Goal: Use online tool/utility: Utilize a website feature to perform a specific function

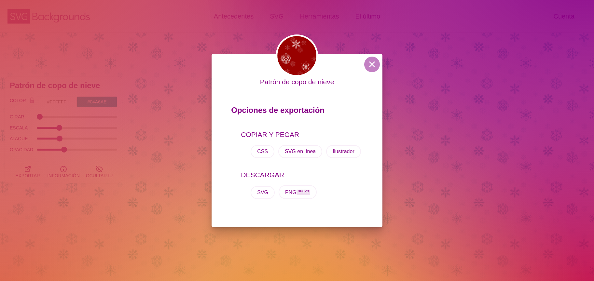
scroll to position [134, 0]
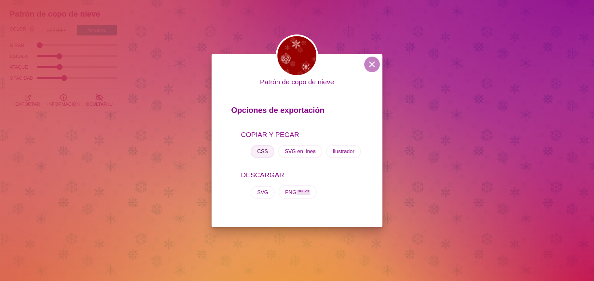
click at [264, 154] on font "CSS" at bounding box center [262, 152] width 11 height 6
click at [371, 70] on button at bounding box center [372, 65] width 16 height 16
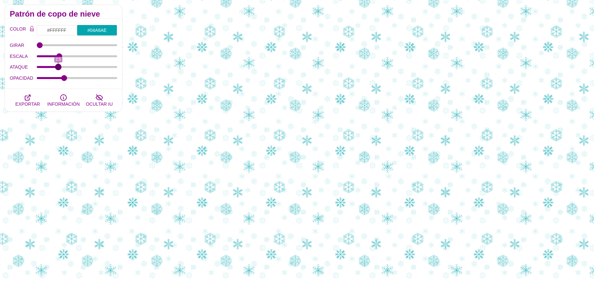
type input "2.5"
click at [59, 67] on input "ATAQUE" at bounding box center [77, 67] width 81 height 3
drag, startPoint x: 63, startPoint y: 80, endPoint x: 78, endPoint y: 78, distance: 14.8
click at [78, 78] on input "OPACIDAD" at bounding box center [77, 78] width 81 height 3
drag, startPoint x: 78, startPoint y: 79, endPoint x: 59, endPoint y: 81, distance: 19.0
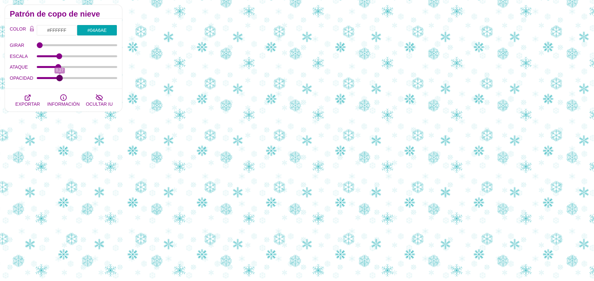
type input "0.27"
click at [59, 79] on input "OPACIDAD" at bounding box center [77, 78] width 81 height 3
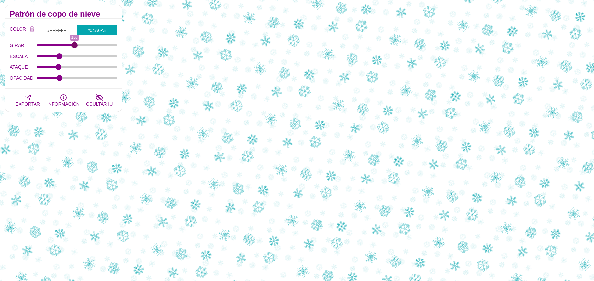
drag, startPoint x: 41, startPoint y: 47, endPoint x: 74, endPoint y: 49, distance: 33.6
type input "168"
click at [74, 47] on input "GIRAR" at bounding box center [77, 45] width 81 height 3
click at [58, 55] on input "ESCALA" at bounding box center [77, 56] width 81 height 3
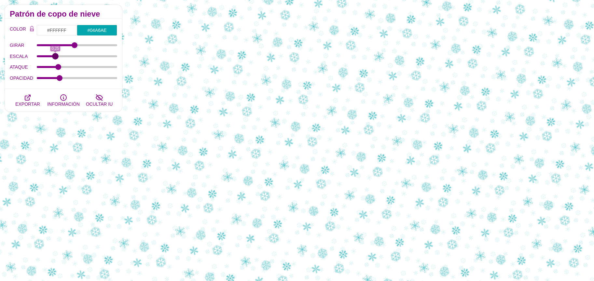
type input "0.26"
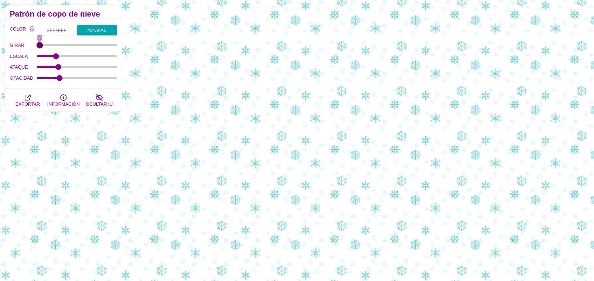
drag, startPoint x: 73, startPoint y: 45, endPoint x: 33, endPoint y: 51, distance: 40.4
type input "0"
click at [37, 47] on input "GIRAR" at bounding box center [77, 45] width 81 height 3
click at [55, 58] on input "ESCALA" at bounding box center [77, 56] width 81 height 3
type input "0.27"
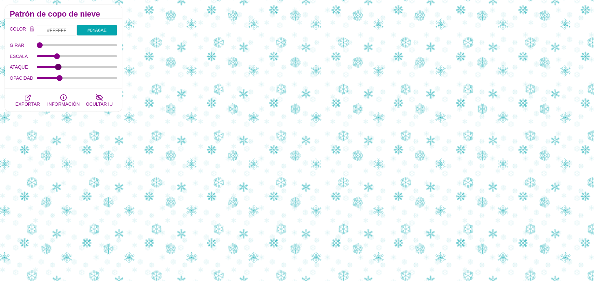
click at [58, 67] on input "ATAQUE" at bounding box center [77, 67] width 81 height 3
type input "2.4"
click at [58, 58] on input "ESCALA" at bounding box center [77, 56] width 81 height 3
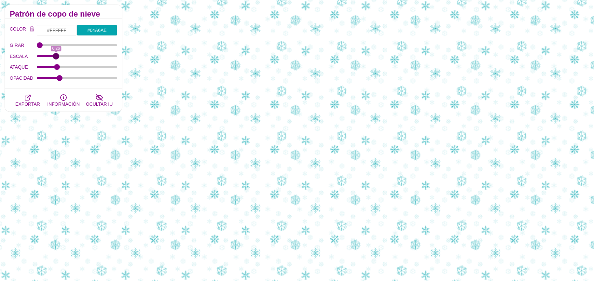
type input "0.25"
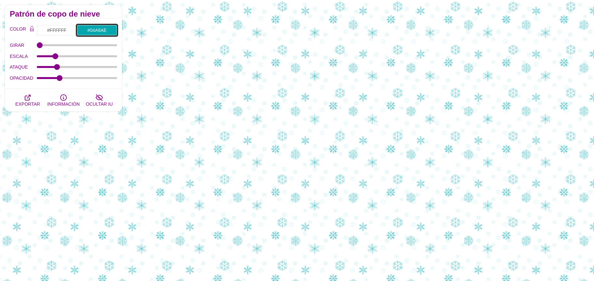
click at [108, 25] on input "#04A6AE" at bounding box center [97, 30] width 40 height 11
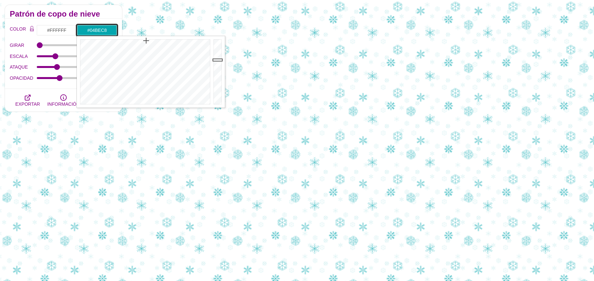
click at [217, 53] on div at bounding box center [218, 72] width 13 height 72
click at [215, 59] on div at bounding box center [218, 72] width 13 height 72
click at [215, 64] on div at bounding box center [218, 72] width 13 height 72
click at [216, 67] on div at bounding box center [218, 72] width 13 height 72
click at [216, 69] on div at bounding box center [218, 72] width 13 height 72
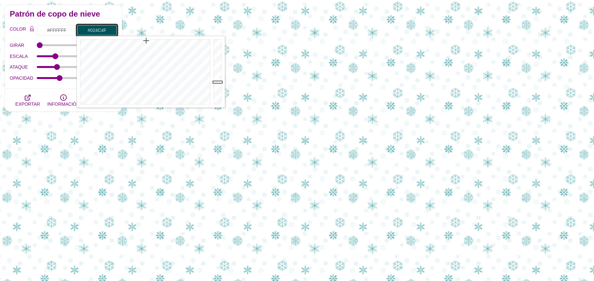
drag, startPoint x: 217, startPoint y: 80, endPoint x: 217, endPoint y: 88, distance: 8.1
click at [217, 84] on div at bounding box center [218, 72] width 13 height 72
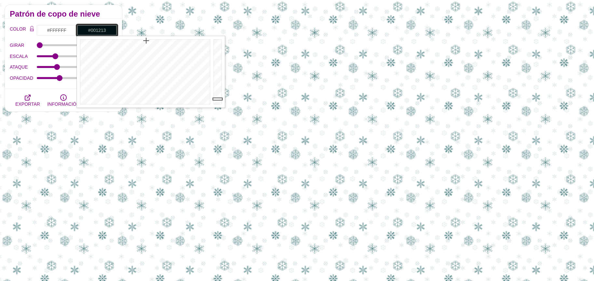
click at [218, 99] on div at bounding box center [218, 72] width 13 height 72
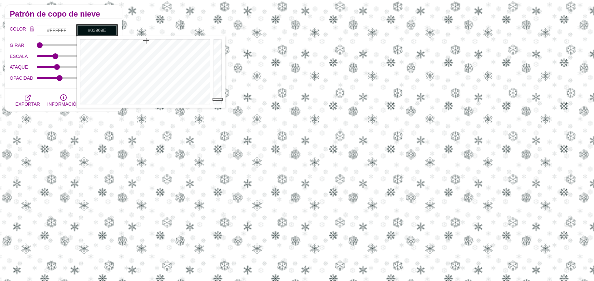
click at [216, 64] on div at bounding box center [218, 72] width 13 height 72
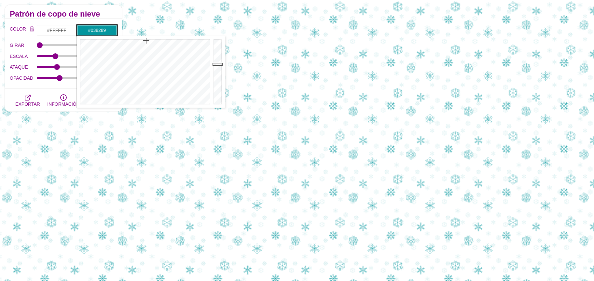
click at [217, 69] on div at bounding box center [218, 72] width 13 height 72
click at [216, 67] on div at bounding box center [218, 72] width 13 height 72
click at [217, 64] on div at bounding box center [218, 72] width 13 height 72
click at [186, 47] on div at bounding box center [144, 72] width 135 height 72
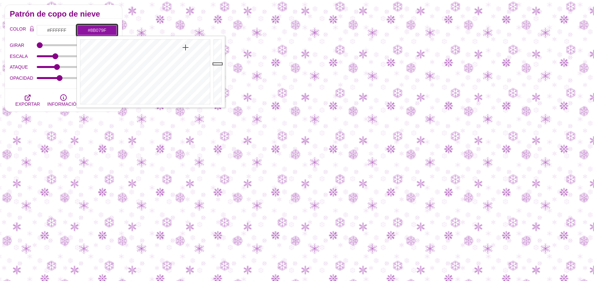
click at [186, 42] on div at bounding box center [144, 72] width 135 height 72
type input "#92059F"
click at [187, 41] on div at bounding box center [144, 72] width 135 height 72
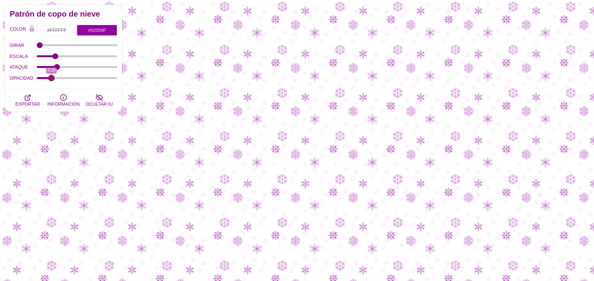
drag, startPoint x: 62, startPoint y: 76, endPoint x: 51, endPoint y: 80, distance: 11.4
type input "0.16"
click at [51, 79] on input "OPACIDAD" at bounding box center [77, 78] width 81 height 3
click at [92, 31] on input "#92059F" at bounding box center [97, 30] width 40 height 11
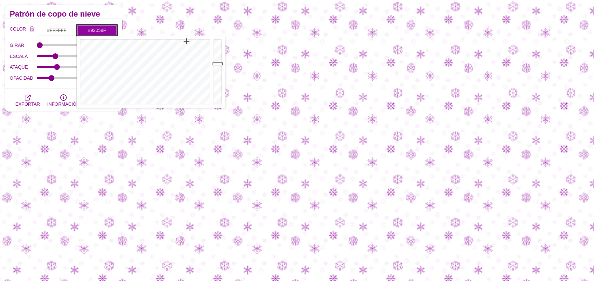
type input "#C206D3"
click at [215, 50] on div at bounding box center [218, 72] width 13 height 72
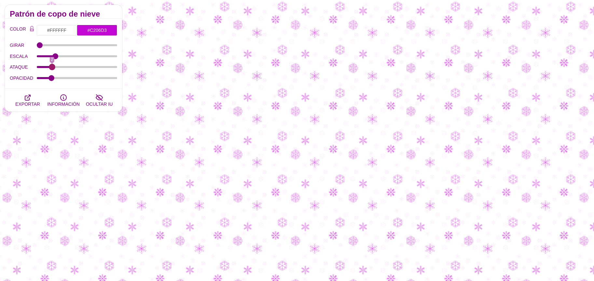
drag, startPoint x: 56, startPoint y: 69, endPoint x: 52, endPoint y: 77, distance: 8.0
type input "2"
click at [52, 68] on input "ATAQUE" at bounding box center [77, 67] width 81 height 3
click at [97, 34] on input "#C206D3" at bounding box center [97, 30] width 40 height 11
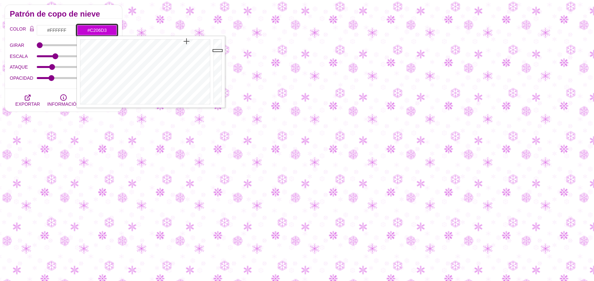
click at [215, 64] on div at bounding box center [218, 72] width 13 height 72
click at [210, 73] on div at bounding box center [144, 72] width 135 height 72
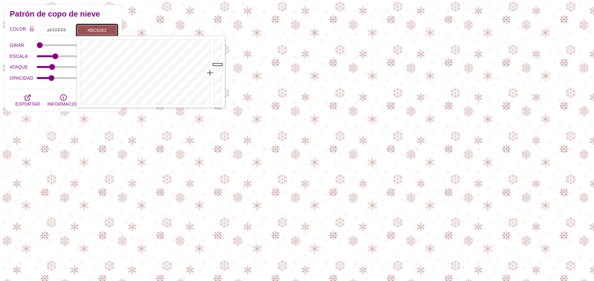
drag, startPoint x: 215, startPoint y: 56, endPoint x: 206, endPoint y: 54, distance: 9.3
click at [216, 56] on div at bounding box center [218, 72] width 13 height 72
click at [184, 47] on div at bounding box center [144, 72] width 135 height 72
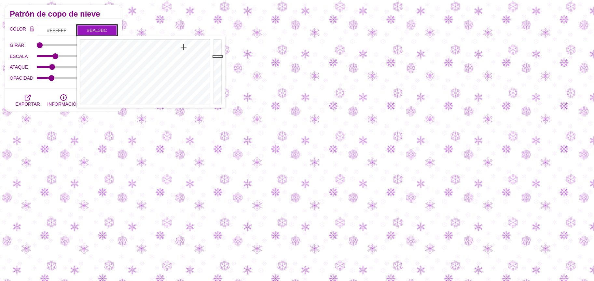
click at [188, 46] on div at bounding box center [144, 72] width 135 height 72
drag, startPoint x: 187, startPoint y: 64, endPoint x: 187, endPoint y: 68, distance: 4.2
click at [187, 64] on div at bounding box center [144, 72] width 135 height 72
click at [189, 72] on div at bounding box center [144, 72] width 135 height 72
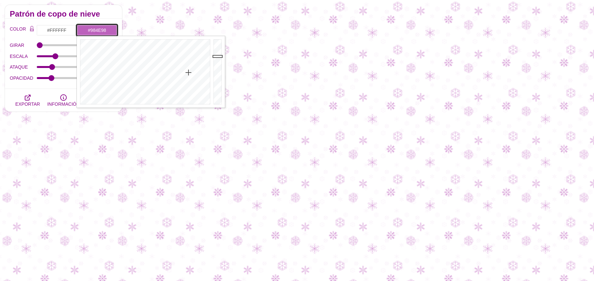
click at [215, 65] on div at bounding box center [218, 72] width 13 height 72
click at [216, 71] on div at bounding box center [218, 72] width 13 height 72
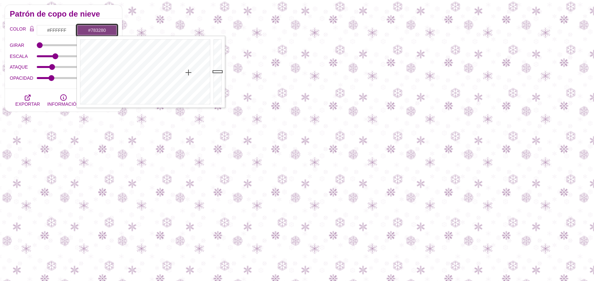
click at [186, 64] on div at bounding box center [144, 72] width 135 height 72
click at [185, 60] on div at bounding box center [144, 72] width 135 height 72
click at [186, 56] on div at bounding box center [144, 72] width 135 height 72
click at [144, 49] on div at bounding box center [144, 72] width 135 height 72
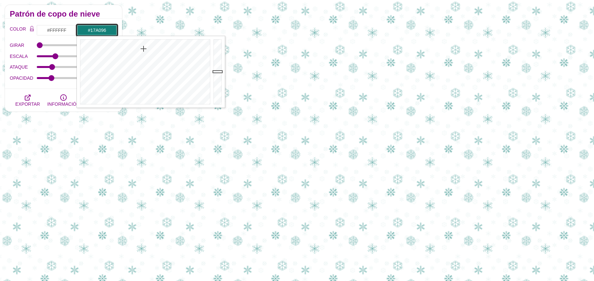
click at [217, 63] on div at bounding box center [218, 72] width 13 height 72
click at [216, 51] on div at bounding box center [218, 72] width 13 height 72
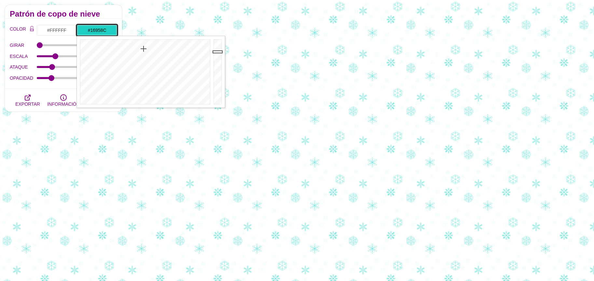
click at [216, 66] on div at bounding box center [218, 72] width 13 height 72
click at [215, 71] on div at bounding box center [218, 72] width 13 height 72
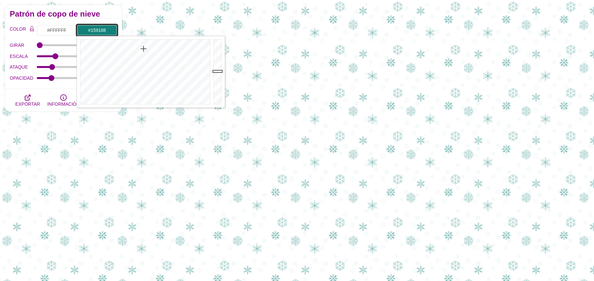
click at [215, 67] on div at bounding box center [218, 72] width 13 height 72
type input "#14867E"
click at [215, 70] on div at bounding box center [218, 72] width 13 height 72
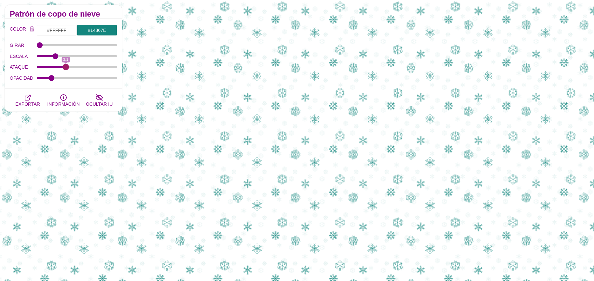
drag, startPoint x: 55, startPoint y: 66, endPoint x: 66, endPoint y: 76, distance: 15.0
type input "3.1"
click at [66, 68] on input "ATAQUE" at bounding box center [77, 67] width 81 height 3
drag, startPoint x: 90, startPoint y: 29, endPoint x: 110, endPoint y: 35, distance: 21.0
click at [90, 29] on input "#14867E" at bounding box center [97, 30] width 40 height 11
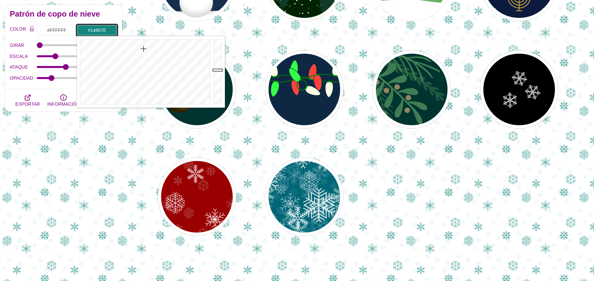
type input "#19AAA0"
click at [214, 61] on div at bounding box center [218, 72] width 13 height 72
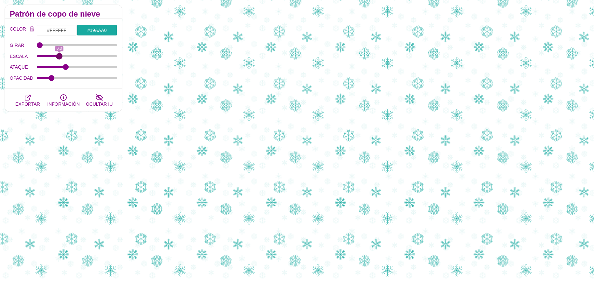
drag, startPoint x: 54, startPoint y: 55, endPoint x: 59, endPoint y: 55, distance: 5.2
click at [59, 55] on input "ESCALA" at bounding box center [77, 56] width 81 height 3
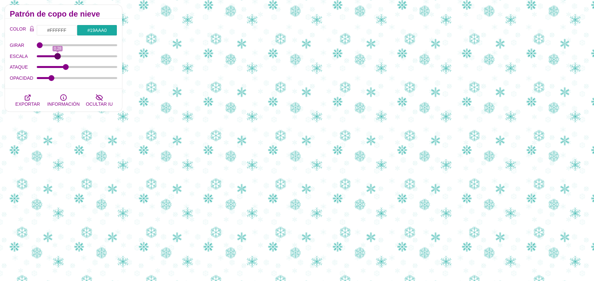
type input "0.28"
click at [57, 58] on input "ESCALA" at bounding box center [77, 56] width 81 height 3
drag, startPoint x: 90, startPoint y: 30, endPoint x: 101, endPoint y: 35, distance: 11.7
click at [91, 30] on input "#19AAA0" at bounding box center [97, 30] width 40 height 11
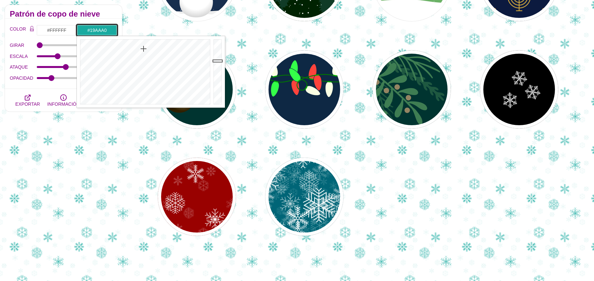
type input "#179C93"
click at [217, 64] on div at bounding box center [218, 72] width 13 height 72
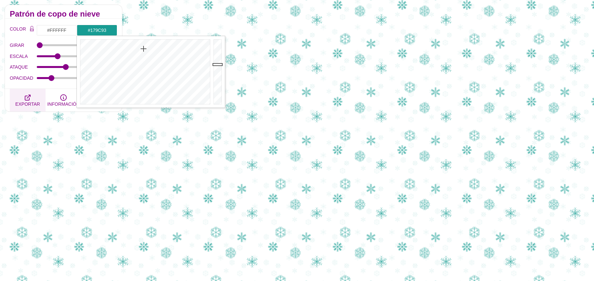
click at [29, 94] on icon "button" at bounding box center [28, 98] width 8 height 8
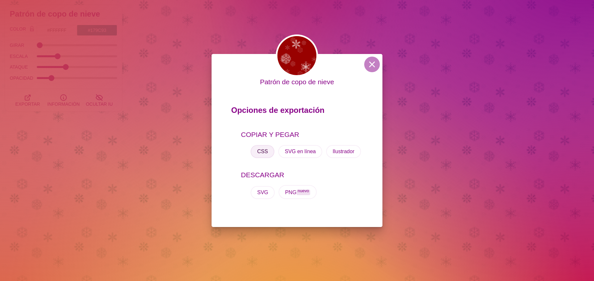
click at [262, 154] on font "CSS" at bounding box center [262, 152] width 11 height 6
click at [372, 65] on button at bounding box center [372, 65] width 16 height 16
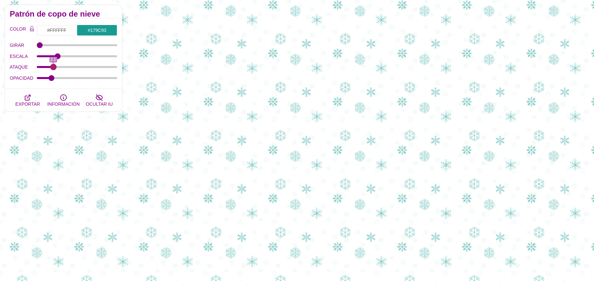
drag, startPoint x: 64, startPoint y: 67, endPoint x: 53, endPoint y: 70, distance: 12.1
click at [53, 68] on input "ATAQUE" at bounding box center [77, 67] width 81 height 3
drag, startPoint x: 53, startPoint y: 70, endPoint x: 56, endPoint y: 70, distance: 3.6
type input "2.3"
click at [56, 68] on input "ATAQUE" at bounding box center [77, 67] width 81 height 3
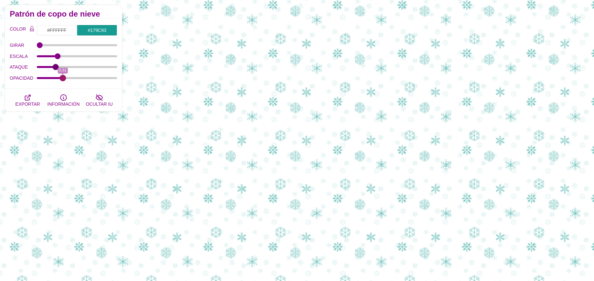
drag, startPoint x: 49, startPoint y: 78, endPoint x: 63, endPoint y: 83, distance: 14.1
type input "0.31"
click at [63, 79] on input "OPACIDAD" at bounding box center [77, 78] width 81 height 3
click at [26, 98] on icon "button" at bounding box center [28, 98] width 8 height 8
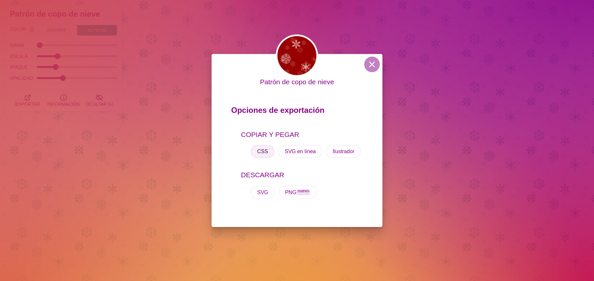
click at [264, 153] on font "CSS" at bounding box center [262, 152] width 11 height 6
click at [375, 60] on button at bounding box center [372, 65] width 16 height 16
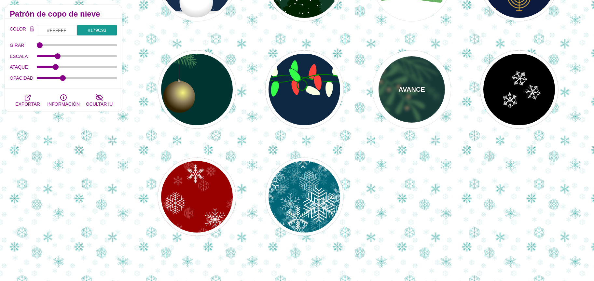
click at [419, 91] on font "AVANCE" at bounding box center [412, 89] width 26 height 7
type input "#003431"
type input "#3E7C52"
type input "#958462"
type input "0.5"
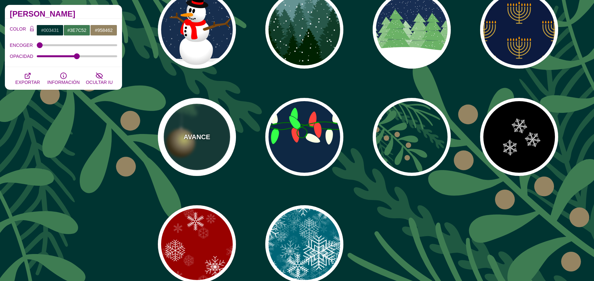
drag, startPoint x: 184, startPoint y: 109, endPoint x: 190, endPoint y: 128, distance: 20.3
click at [184, 114] on div "AVANCE" at bounding box center [197, 137] width 78 height 78
type input "#AAAAAA"
type input "#2F2100"
type input "#958462"
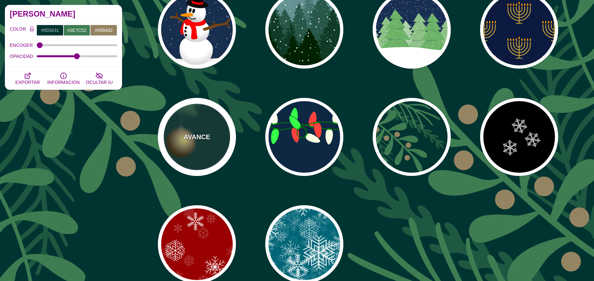
type input "#F6F580"
type input "3"
type input "0.4"
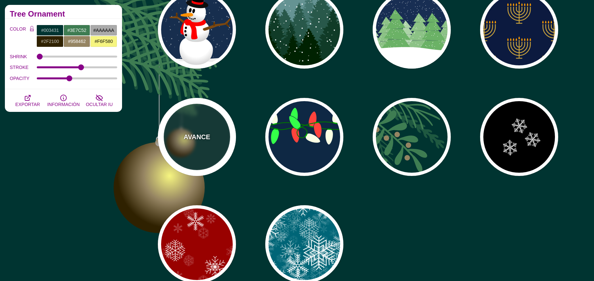
scroll to position [86, 0]
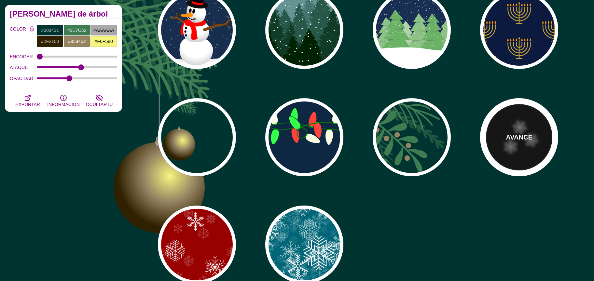
click at [550, 138] on div "AVANCE" at bounding box center [519, 137] width 78 height 78
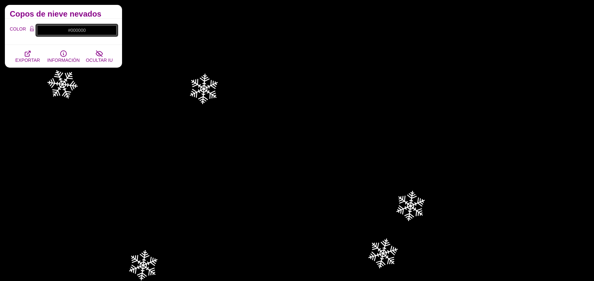
click at [71, 35] on input "#000000" at bounding box center [76, 30] width 81 height 11
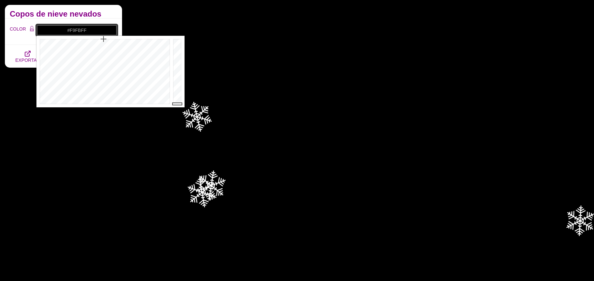
click at [120, 102] on div at bounding box center [103, 72] width 135 height 72
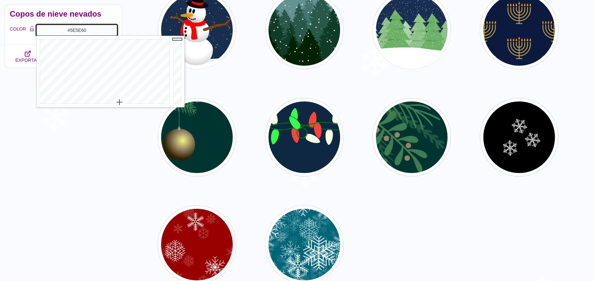
click at [176, 79] on div at bounding box center [178, 72] width 13 height 72
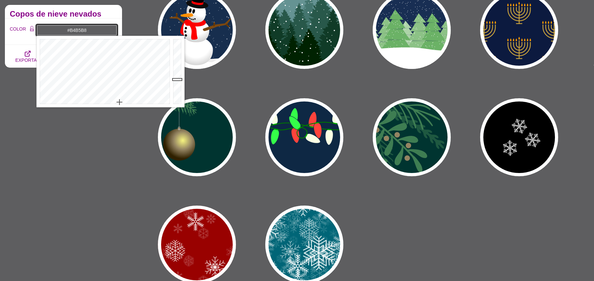
click at [177, 57] on div at bounding box center [178, 72] width 13 height 72
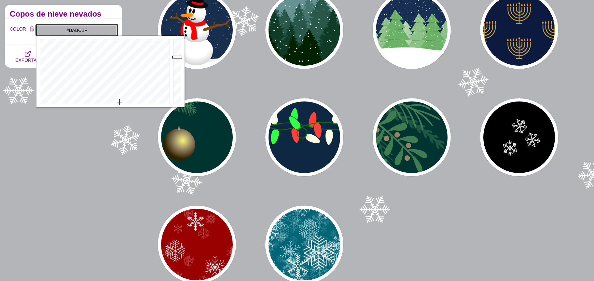
drag, startPoint x: 176, startPoint y: 55, endPoint x: 176, endPoint y: 51, distance: 4.0
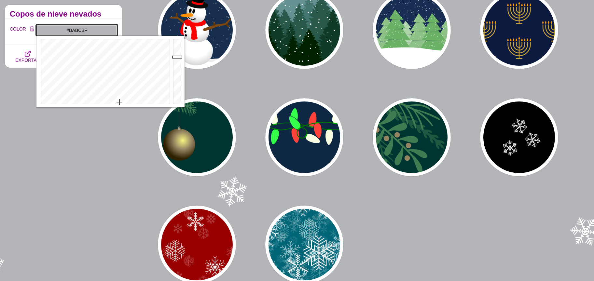
click at [176, 55] on div at bounding box center [178, 72] width 13 height 72
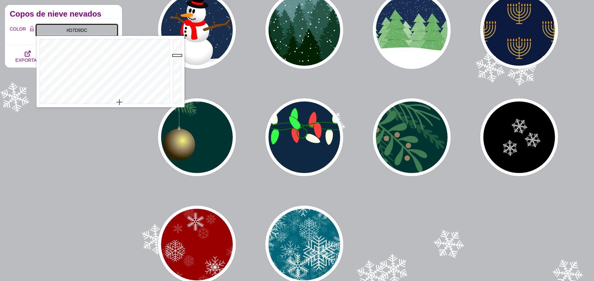
click at [174, 48] on div at bounding box center [178, 72] width 13 height 72
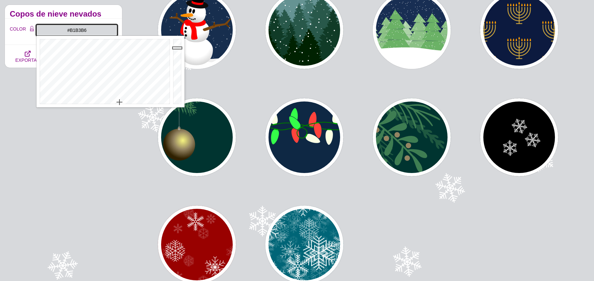
click at [175, 59] on div at bounding box center [178, 72] width 13 height 72
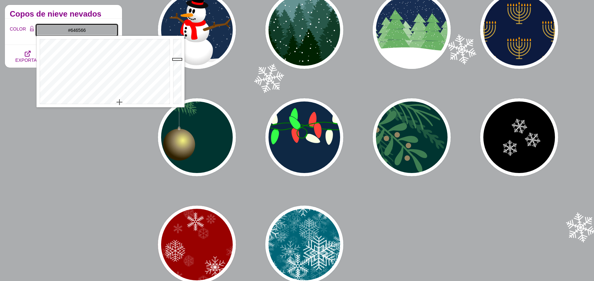
click at [178, 78] on div at bounding box center [178, 72] width 13 height 72
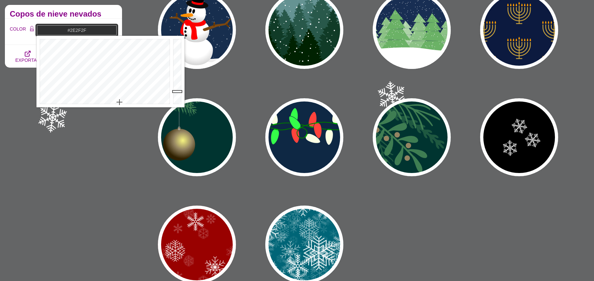
click at [177, 92] on div at bounding box center [178, 72] width 13 height 72
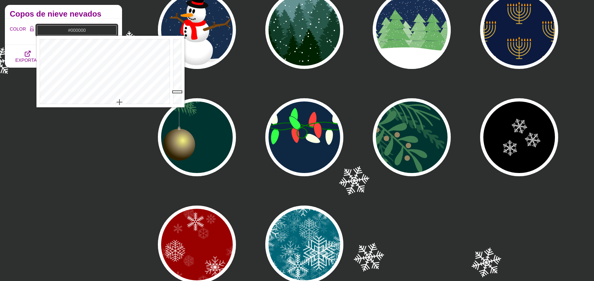
click at [177, 104] on div at bounding box center [178, 72] width 13 height 72
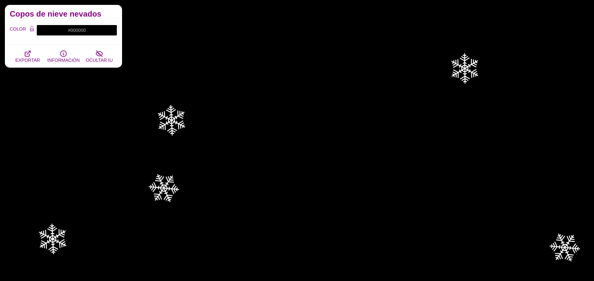
click at [57, 18] on font "Copos de nieve nevados" at bounding box center [56, 13] width 92 height 9
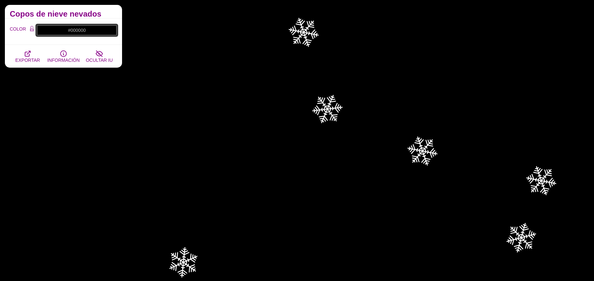
click at [78, 34] on input "#000000" at bounding box center [76, 30] width 81 height 11
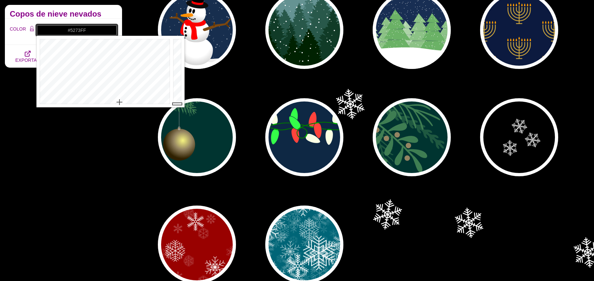
click at [122, 60] on div at bounding box center [103, 72] width 135 height 72
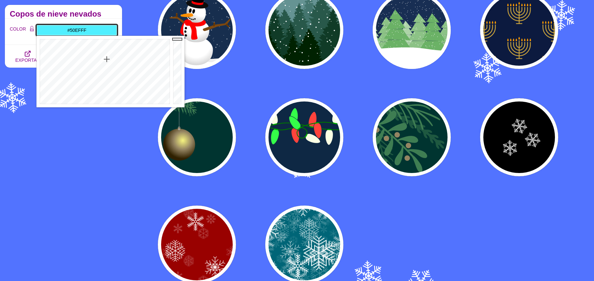
click at [107, 59] on div at bounding box center [103, 72] width 135 height 72
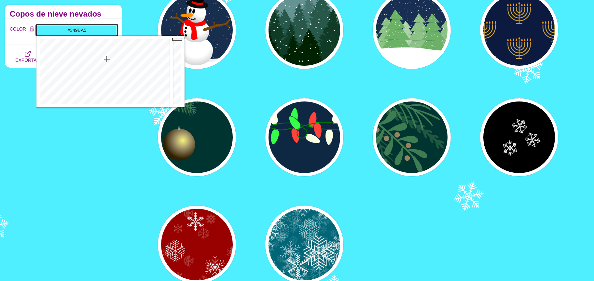
click at [173, 62] on div at bounding box center [178, 72] width 13 height 72
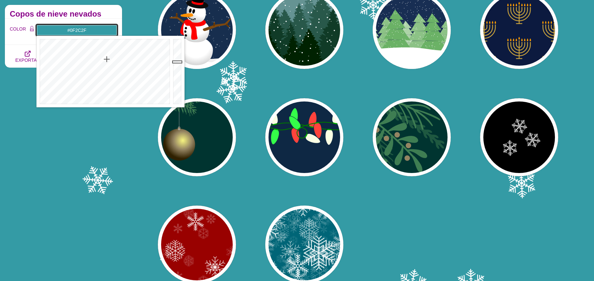
drag, startPoint x: 178, startPoint y: 86, endPoint x: 180, endPoint y: 92, distance: 5.9
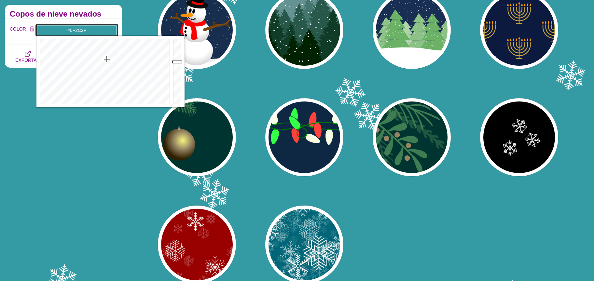
click at [180, 92] on div at bounding box center [178, 72] width 13 height 72
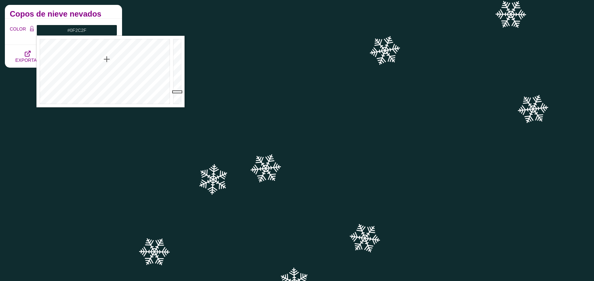
click at [65, 13] on font "Copos de nieve nevados" at bounding box center [56, 13] width 92 height 9
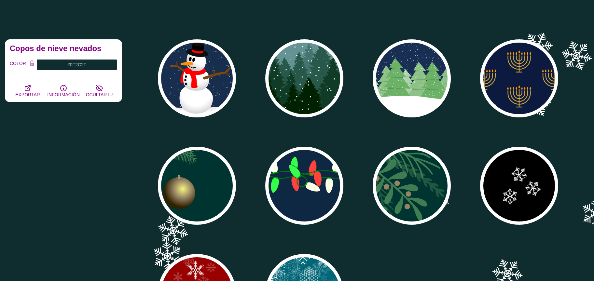
scroll to position [0, 0]
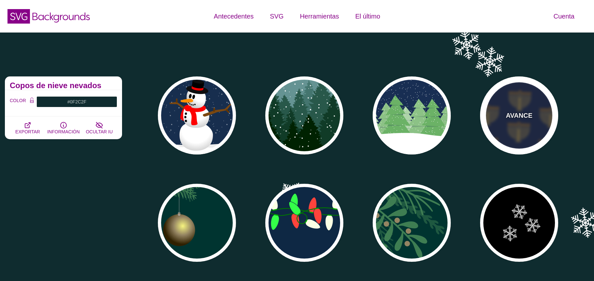
click at [538, 123] on div "AVANCE" at bounding box center [519, 116] width 78 height 78
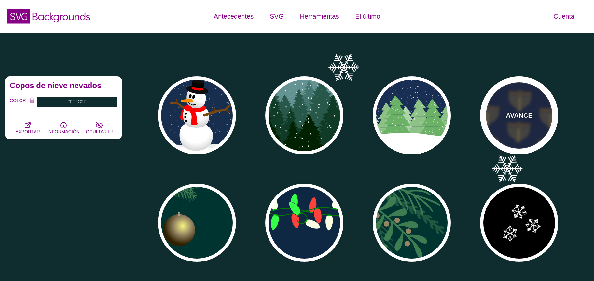
type input "#0C1A3F"
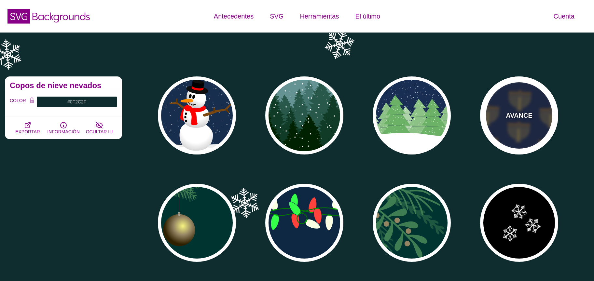
type input "#CCA43C"
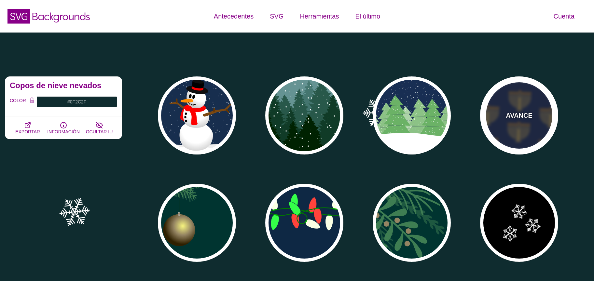
type input "#FF9B00"
type input "0.2"
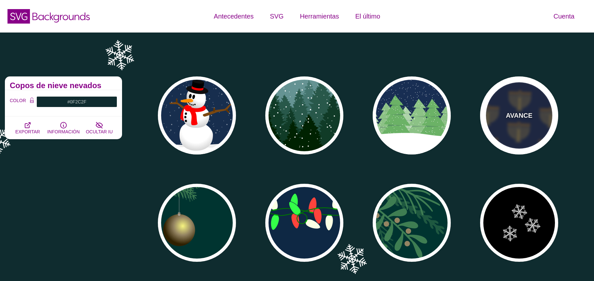
type input "0"
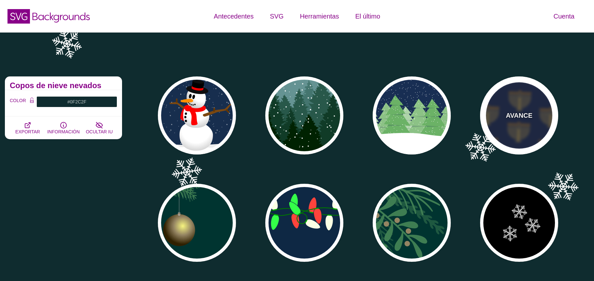
type input "3"
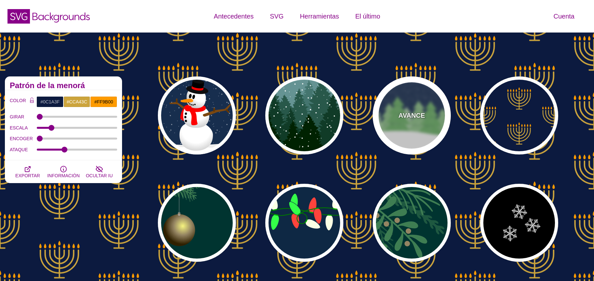
drag, startPoint x: 390, startPoint y: 130, endPoint x: 364, endPoint y: 127, distance: 25.9
click at [390, 130] on div "AVANCE" at bounding box center [412, 116] width 78 height 78
type input "#182E52"
type input "#6BB166"
type input "#FFFFFF"
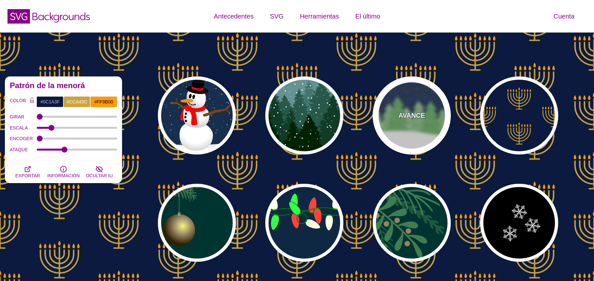
type input "0"
type input "15"
type input "0"
type input "0.2"
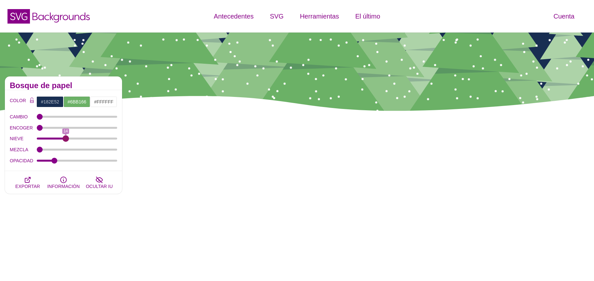
click at [65, 140] on input "NIEVE" at bounding box center [77, 138] width 81 height 3
type input "5"
click at [49, 140] on input "NIEVE" at bounding box center [77, 138] width 81 height 3
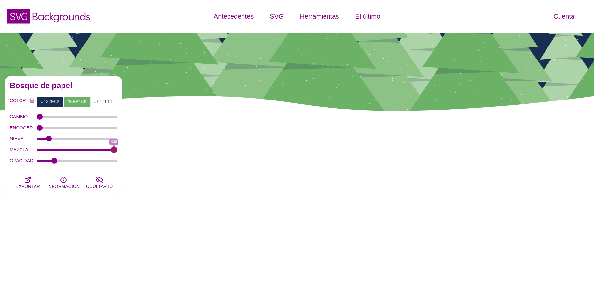
drag, startPoint x: 39, startPoint y: 152, endPoint x: 114, endPoint y: 150, distance: 74.6
type input "358"
click at [114, 150] on input "MEZCLA" at bounding box center [77, 150] width 81 height 3
drag, startPoint x: 53, startPoint y: 163, endPoint x: 58, endPoint y: 163, distance: 5.3
click at [58, 163] on div "OPACIDAD" at bounding box center [63, 160] width 107 height 11
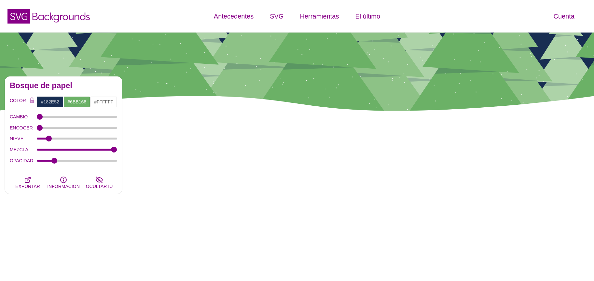
drag, startPoint x: 59, startPoint y: 163, endPoint x: 47, endPoint y: 158, distance: 13.1
click at [39, 164] on div "OPACIDAD" at bounding box center [63, 160] width 107 height 11
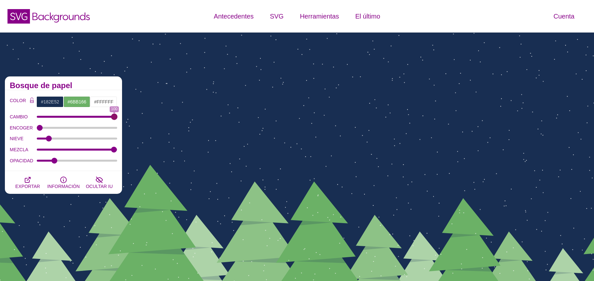
drag, startPoint x: 63, startPoint y: 121, endPoint x: 129, endPoint y: 127, distance: 67.1
type input "100"
click at [118, 118] on input "CAMBIO" at bounding box center [77, 117] width 81 height 3
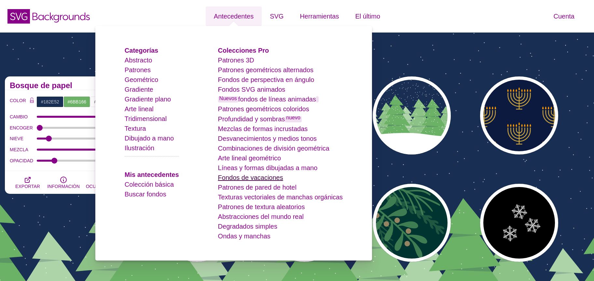
click at [274, 175] on font "Fondos de vacaciones" at bounding box center [250, 177] width 65 height 7
click at [276, 142] on font "Desvanecimientos y medios tonos" at bounding box center [267, 138] width 99 height 7
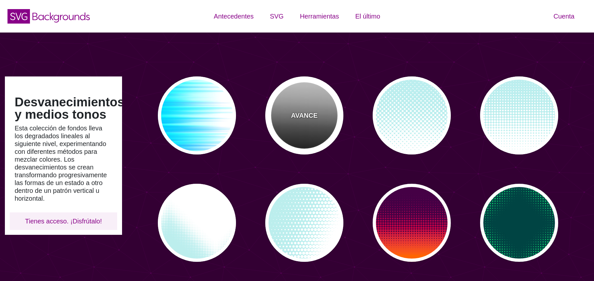
click at [294, 130] on div "AVANCE" at bounding box center [304, 116] width 78 height 78
type input "#FFFFFF"
type input "#000000"
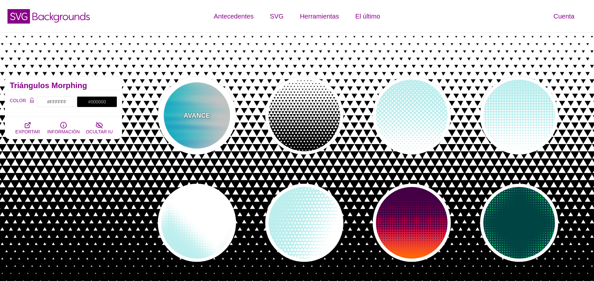
click at [206, 133] on div "AVANCE" at bounding box center [197, 116] width 78 height 78
type input "#0099FF"
type input "#00FFFF"
type input "0"
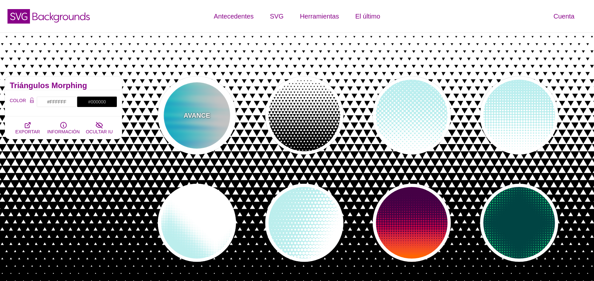
type input "0"
type input "0.5"
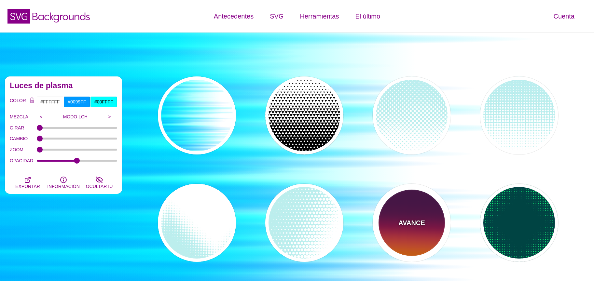
click at [396, 221] on div "AVANCE" at bounding box center [412, 223] width 78 height 78
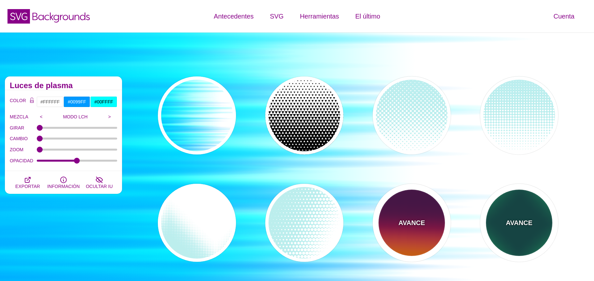
type input "#440044"
type input "#FF6600"
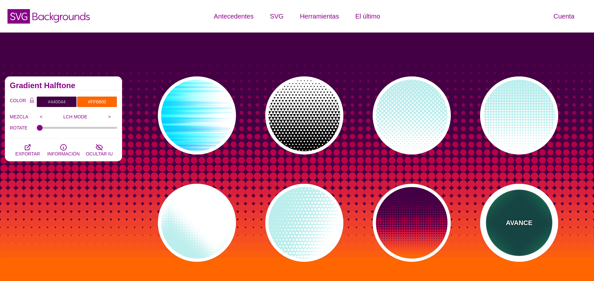
click at [521, 226] on font "AVANCE" at bounding box center [519, 223] width 26 height 7
type input "#004444"
type input "#11EE77"
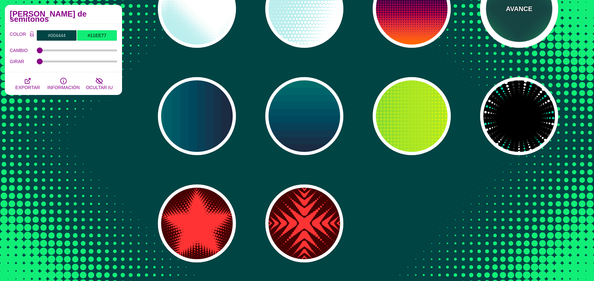
scroll to position [215, 0]
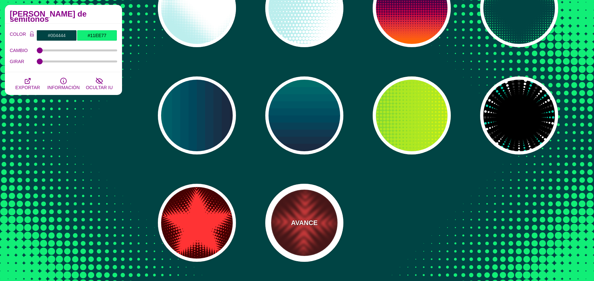
click at [315, 226] on font "AVANCE" at bounding box center [304, 223] width 26 height 7
type input "#440000"
type input "#FF3333"
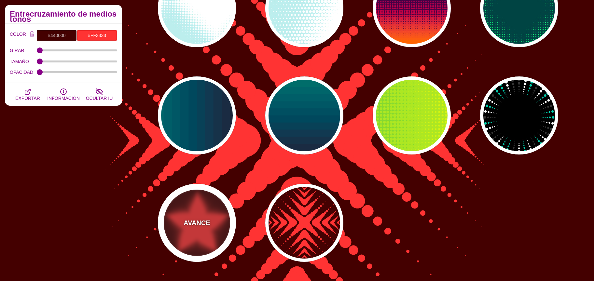
click at [232, 219] on div "AVANCE" at bounding box center [197, 223] width 78 height 78
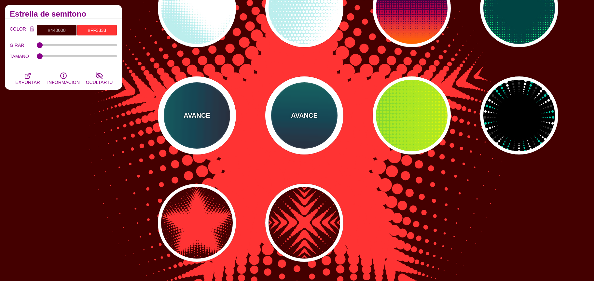
click at [299, 132] on div "AVANCE" at bounding box center [304, 116] width 78 height 78
type input "#110011"
type input "#448866"
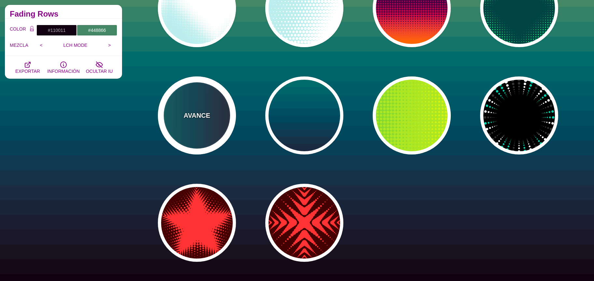
click at [209, 127] on div "AVANCE" at bounding box center [197, 116] width 78 height 78
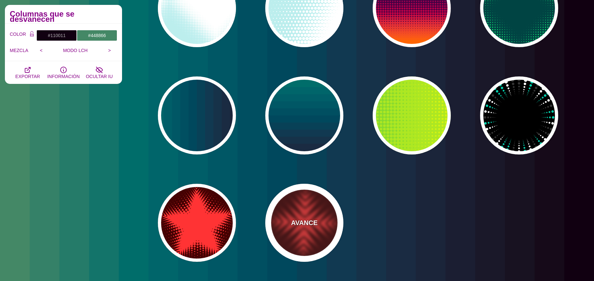
click at [306, 237] on div "AVANCE" at bounding box center [304, 223] width 78 height 78
type input "#440000"
type input "#FF3333"
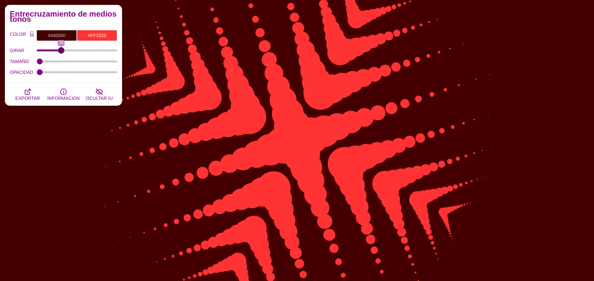
drag, startPoint x: 38, startPoint y: 51, endPoint x: 61, endPoint y: 51, distance: 22.8
type input "29"
click at [61, 51] on input "GIRAR" at bounding box center [77, 50] width 81 height 3
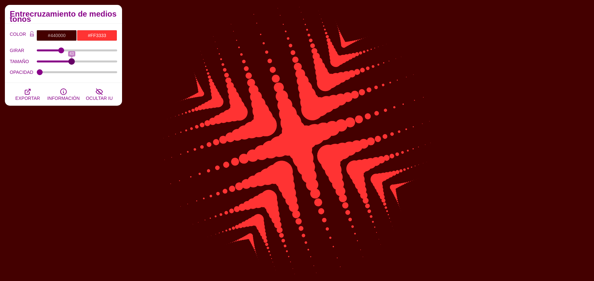
drag, startPoint x: 41, startPoint y: 59, endPoint x: 72, endPoint y: 66, distance: 31.7
type input "43"
click at [72, 63] on input "TAMAÑO" at bounding box center [77, 61] width 81 height 3
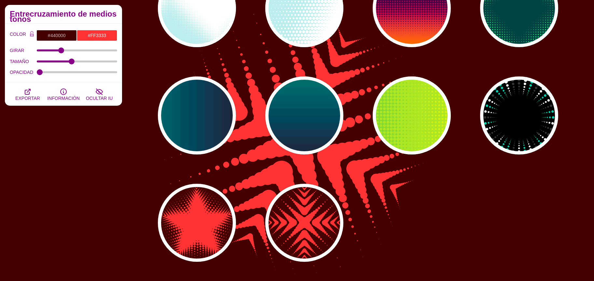
click at [561, 110] on div "AVANCE AVANCE AVANCE AVANCE AVANCE AVANCE AVANCE AVANCE AVANCE AVANCE AVANCE AV…" at bounding box center [360, 62] width 467 height 410
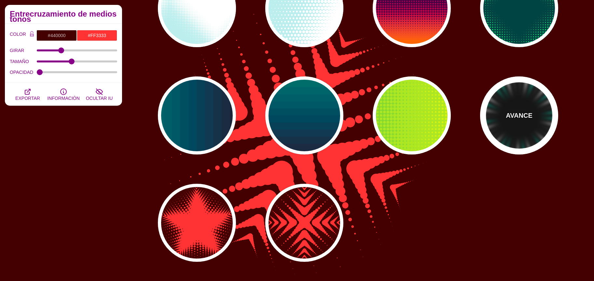
click at [527, 116] on font "AVANCE" at bounding box center [519, 115] width 26 height 7
type input "#000000"
type input "#00CCAA"
type input "#FFFFFF"
type input "#333333"
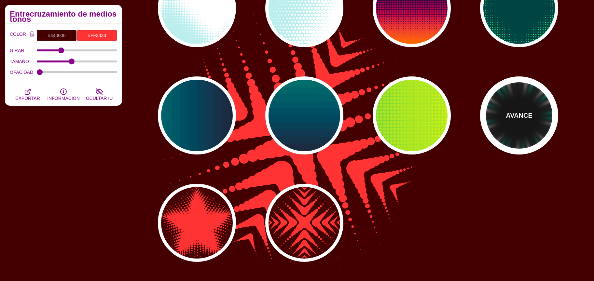
type input "0"
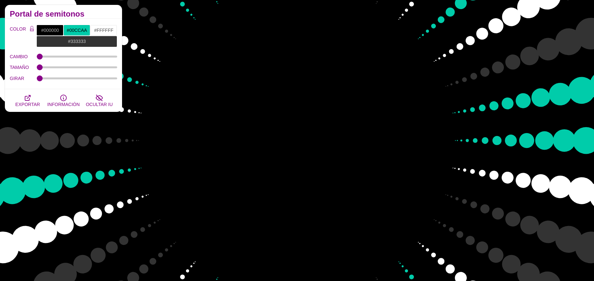
click at [43, 76] on div "GIRAR" at bounding box center [63, 78] width 107 height 11
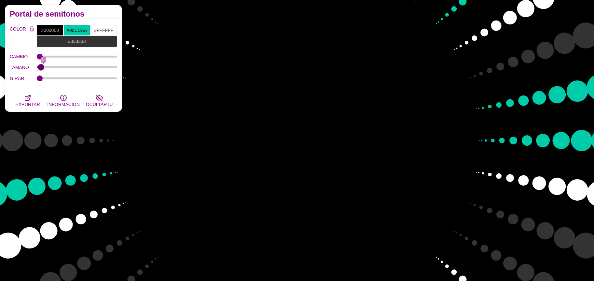
type input "0"
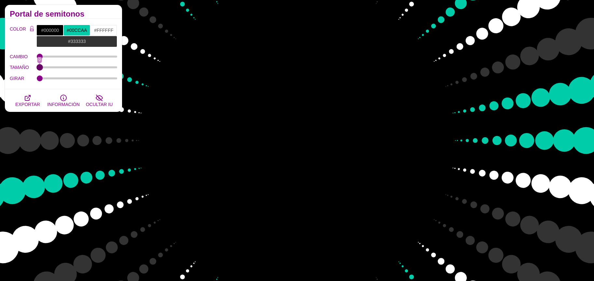
drag, startPoint x: 41, startPoint y: 69, endPoint x: 18, endPoint y: 72, distance: 23.3
click at [37, 69] on input "TAMAÑO" at bounding box center [77, 67] width 81 height 3
click at [79, 30] on input "#00CCAA" at bounding box center [77, 30] width 27 height 11
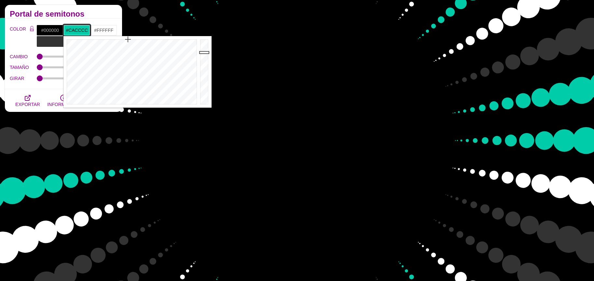
click at [137, 103] on div at bounding box center [131, 72] width 135 height 72
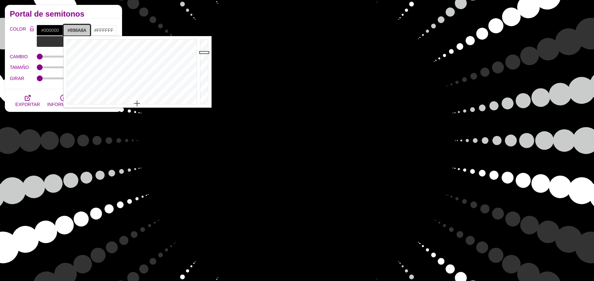
click at [201, 69] on div at bounding box center [205, 72] width 13 height 72
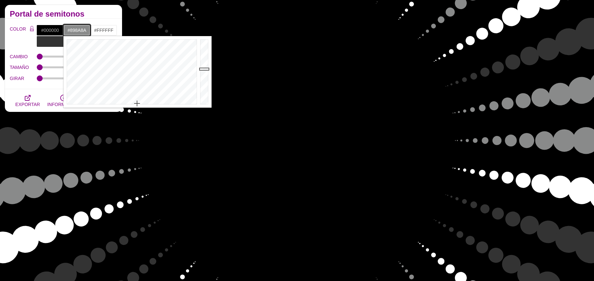
type input "#59595A"
click at [201, 81] on div at bounding box center [205, 72] width 13 height 72
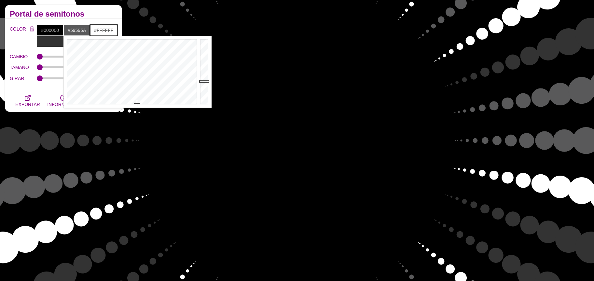
click at [100, 33] on input "#FFFFFF" at bounding box center [103, 30] width 27 height 11
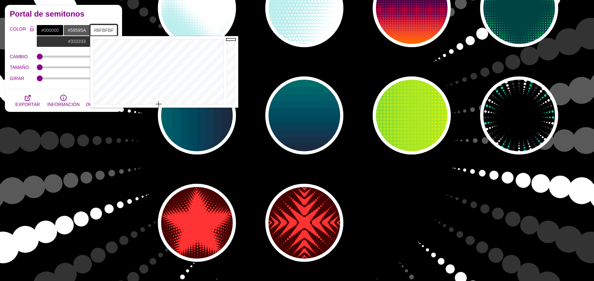
type input "#BEBEBE"
click at [228, 56] on div at bounding box center [231, 72] width 13 height 72
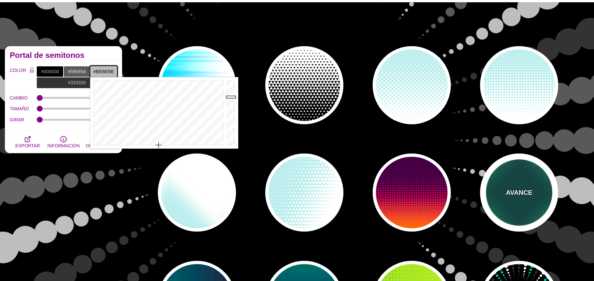
scroll to position [30, 0]
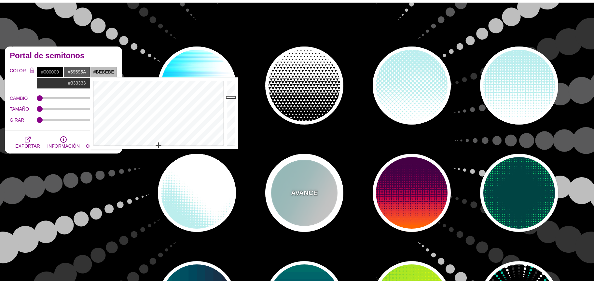
click at [300, 193] on font "AVANCE" at bounding box center [304, 193] width 26 height 7
type input "#BBEEEE"
type input "#FFFFFF"
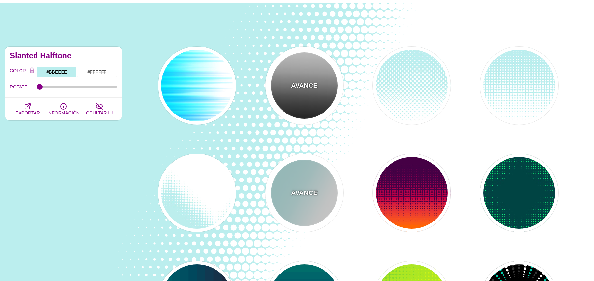
scroll to position [0, 0]
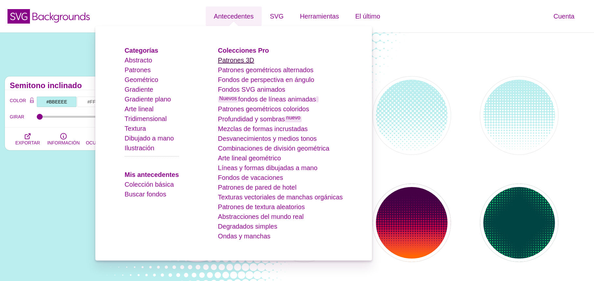
click at [243, 60] on font "Patrones 3D" at bounding box center [236, 60] width 36 height 7
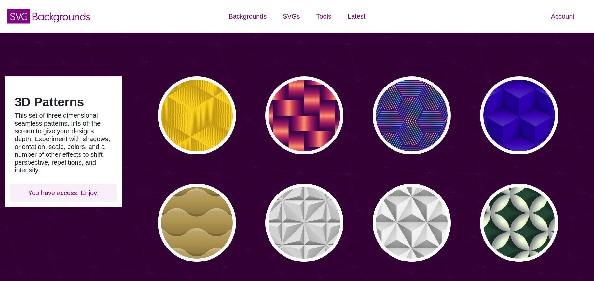
type input "#450057"
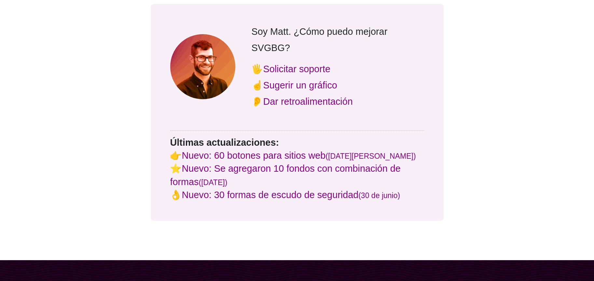
scroll to position [610, 0]
